Goal: Navigation & Orientation: Find specific page/section

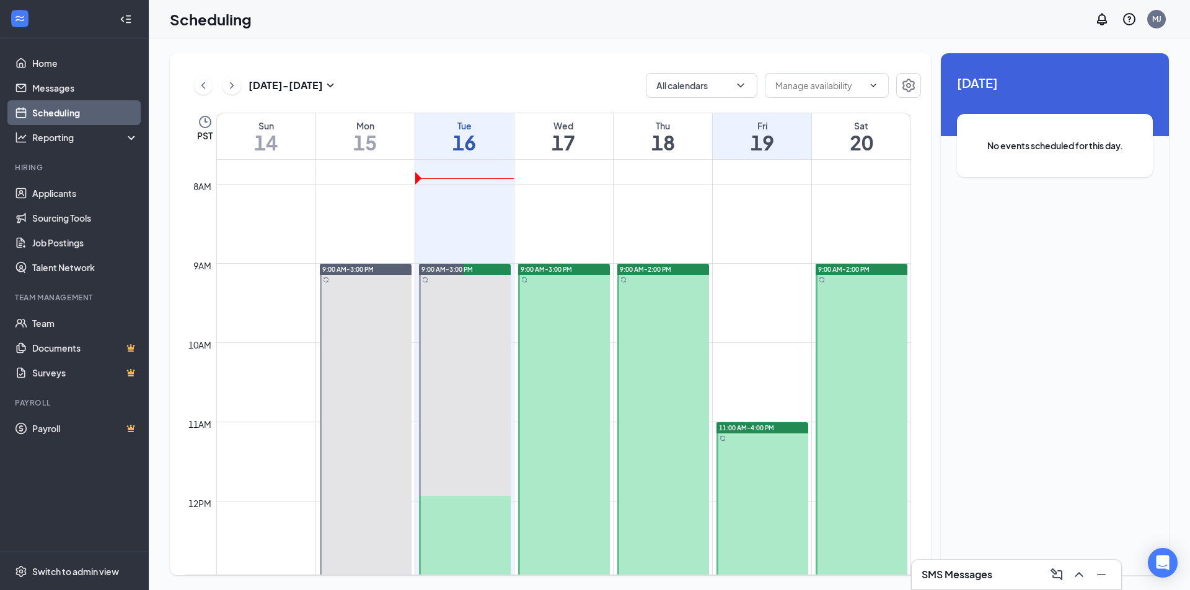
scroll to position [609, 0]
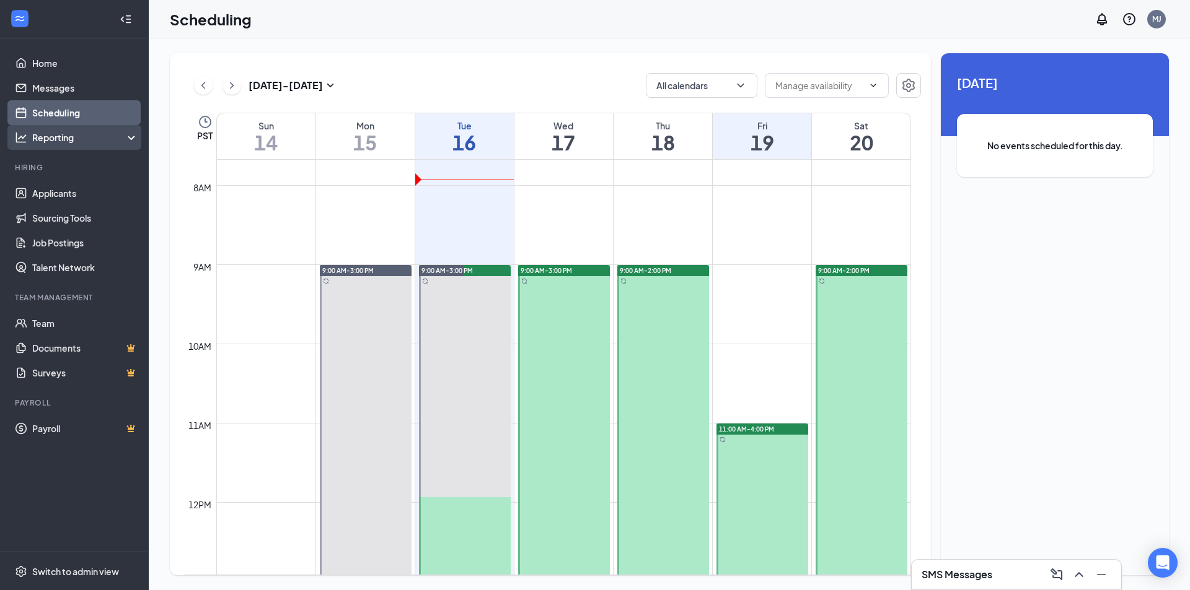
click at [40, 139] on div "Reporting" at bounding box center [85, 137] width 107 height 12
click at [69, 139] on div "Reporting" at bounding box center [85, 137] width 107 height 12
click at [77, 86] on link "Messages" at bounding box center [85, 88] width 106 height 25
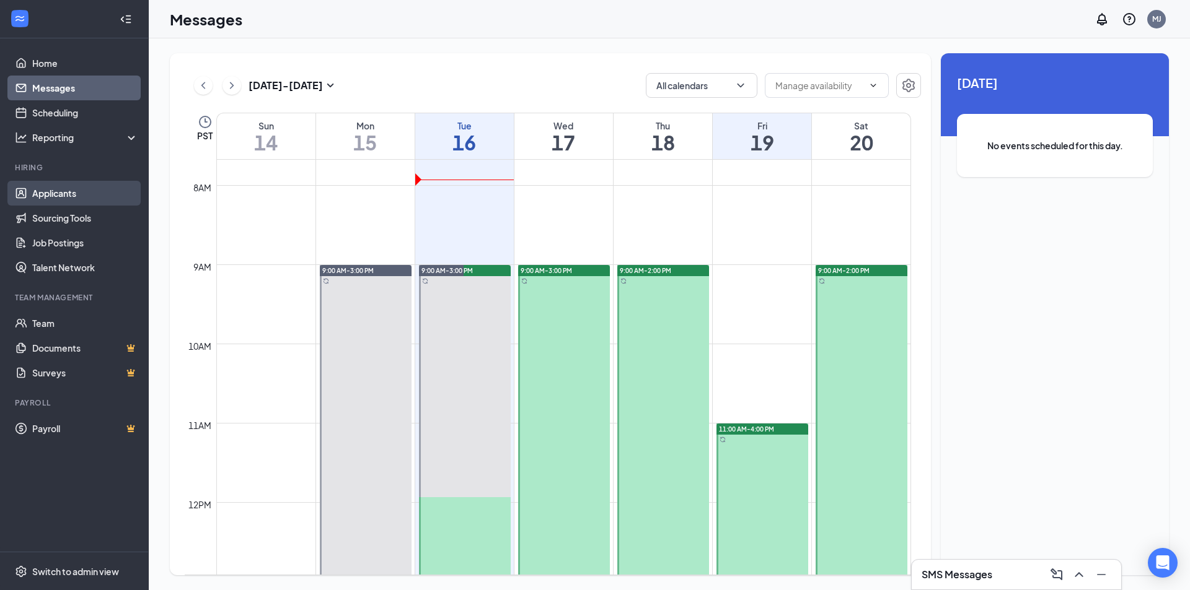
click at [106, 198] on link "Applicants" at bounding box center [85, 193] width 106 height 25
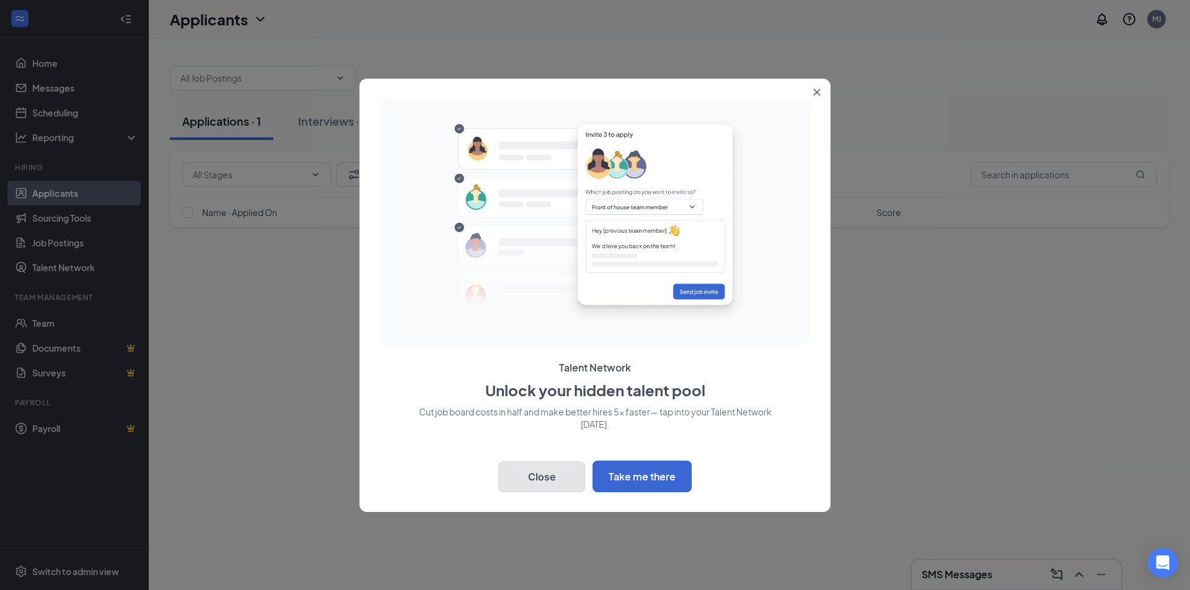
click at [536, 478] on button "Close" at bounding box center [541, 477] width 87 height 31
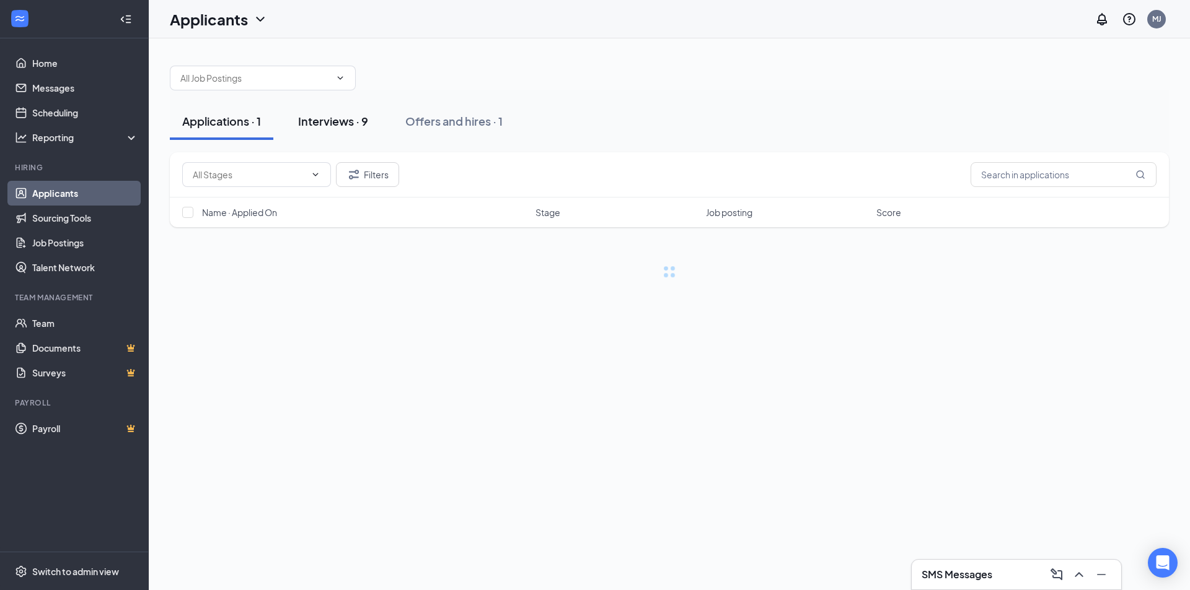
click at [359, 118] on div "Interviews · 9" at bounding box center [333, 120] width 70 height 15
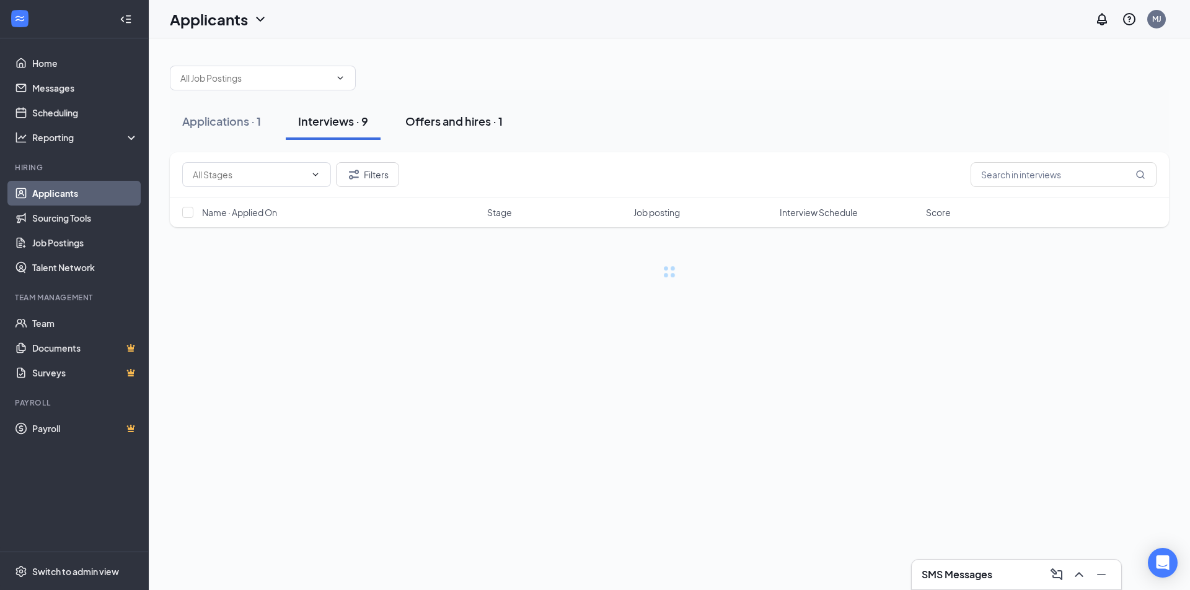
click at [474, 116] on div "Offers and hires · 1" at bounding box center [453, 120] width 97 height 15
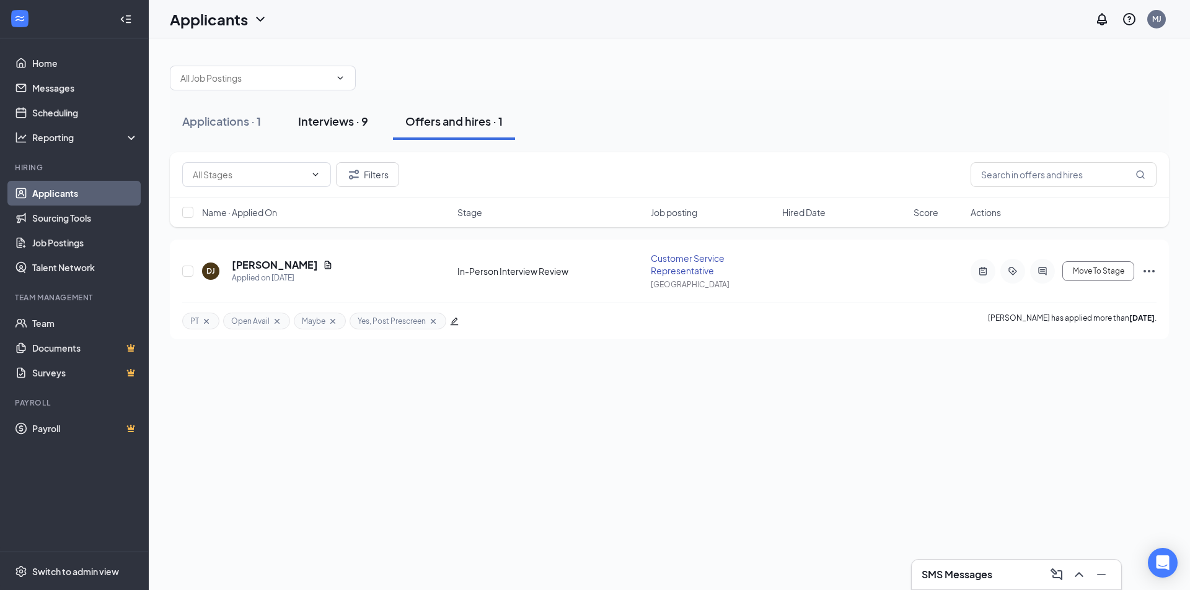
click at [353, 119] on div "Interviews · 9" at bounding box center [333, 120] width 70 height 15
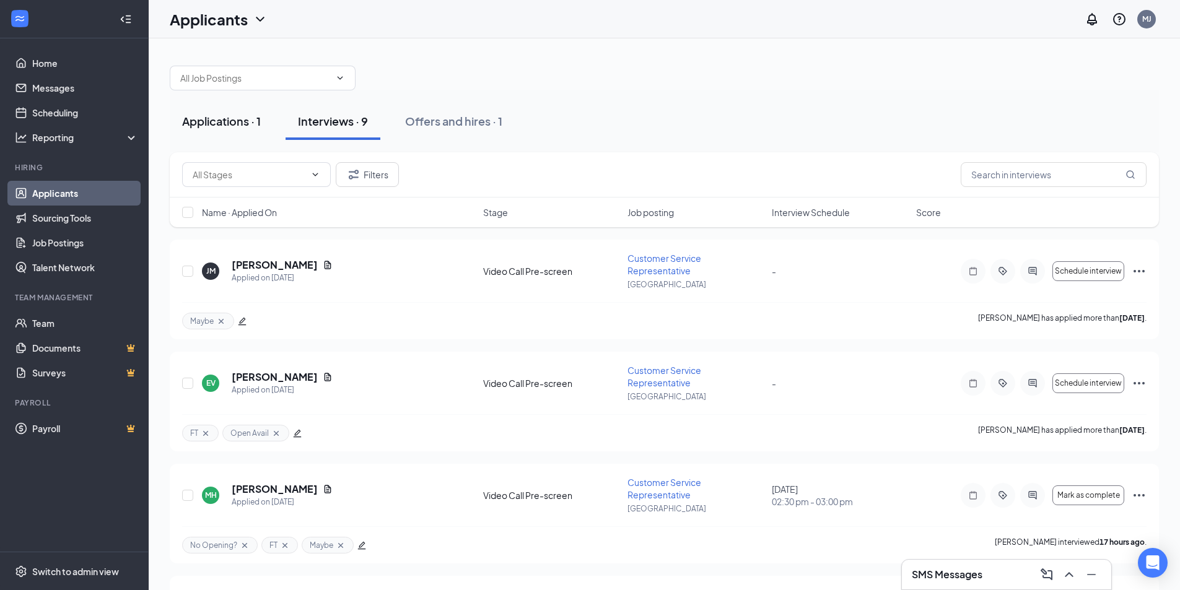
click at [193, 121] on div "Applications · 1" at bounding box center [221, 120] width 79 height 15
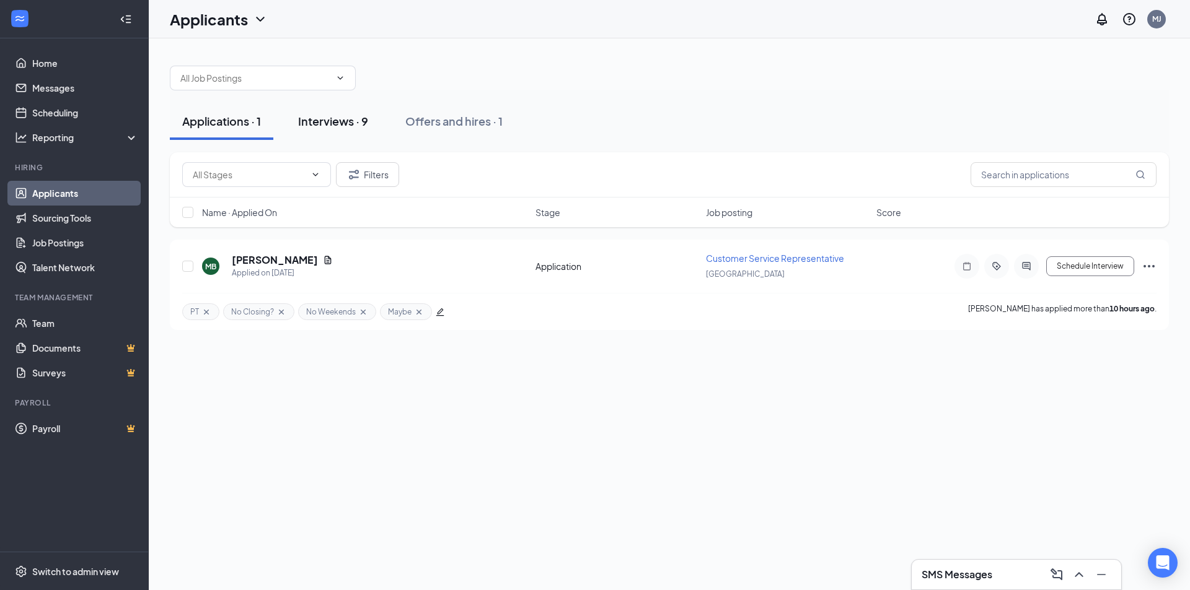
click at [333, 129] on button "Interviews · 9" at bounding box center [333, 121] width 95 height 37
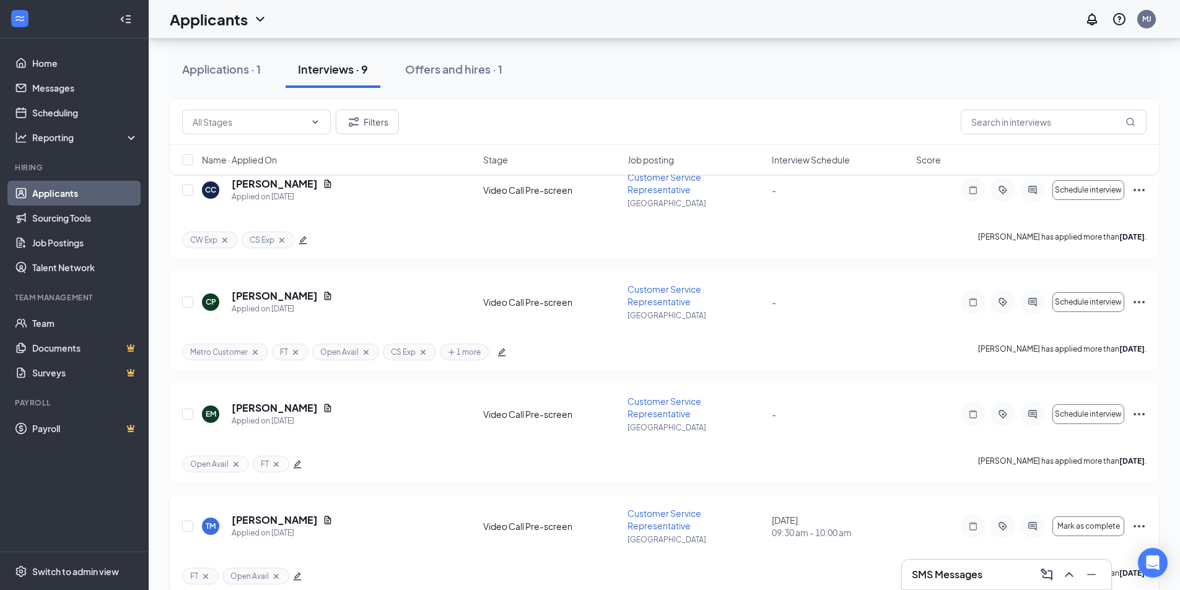
scroll to position [661, 0]
